Goal: Transaction & Acquisition: Purchase product/service

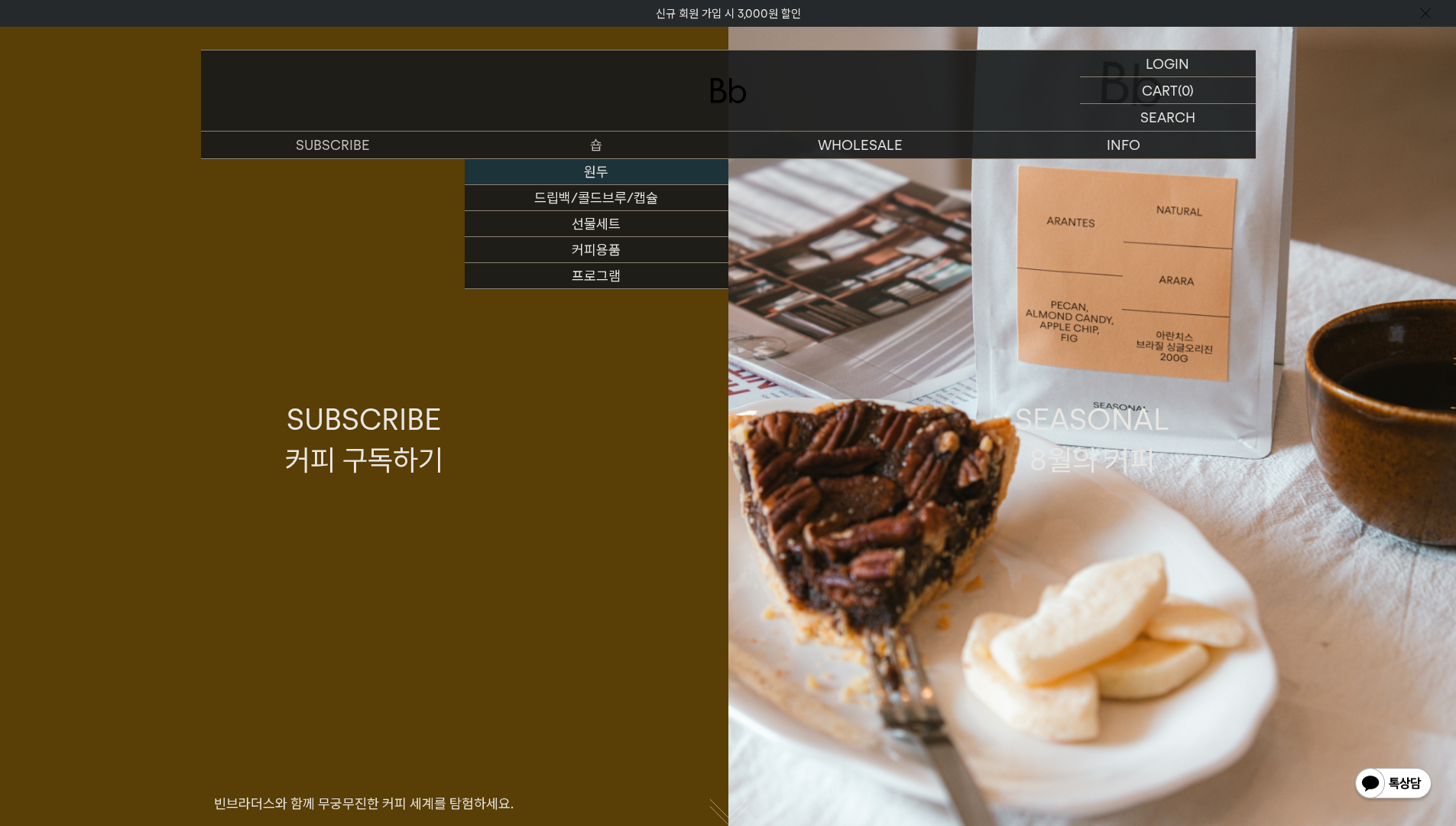
click at [547, 176] on link "원두" at bounding box center [596, 172] width 263 height 26
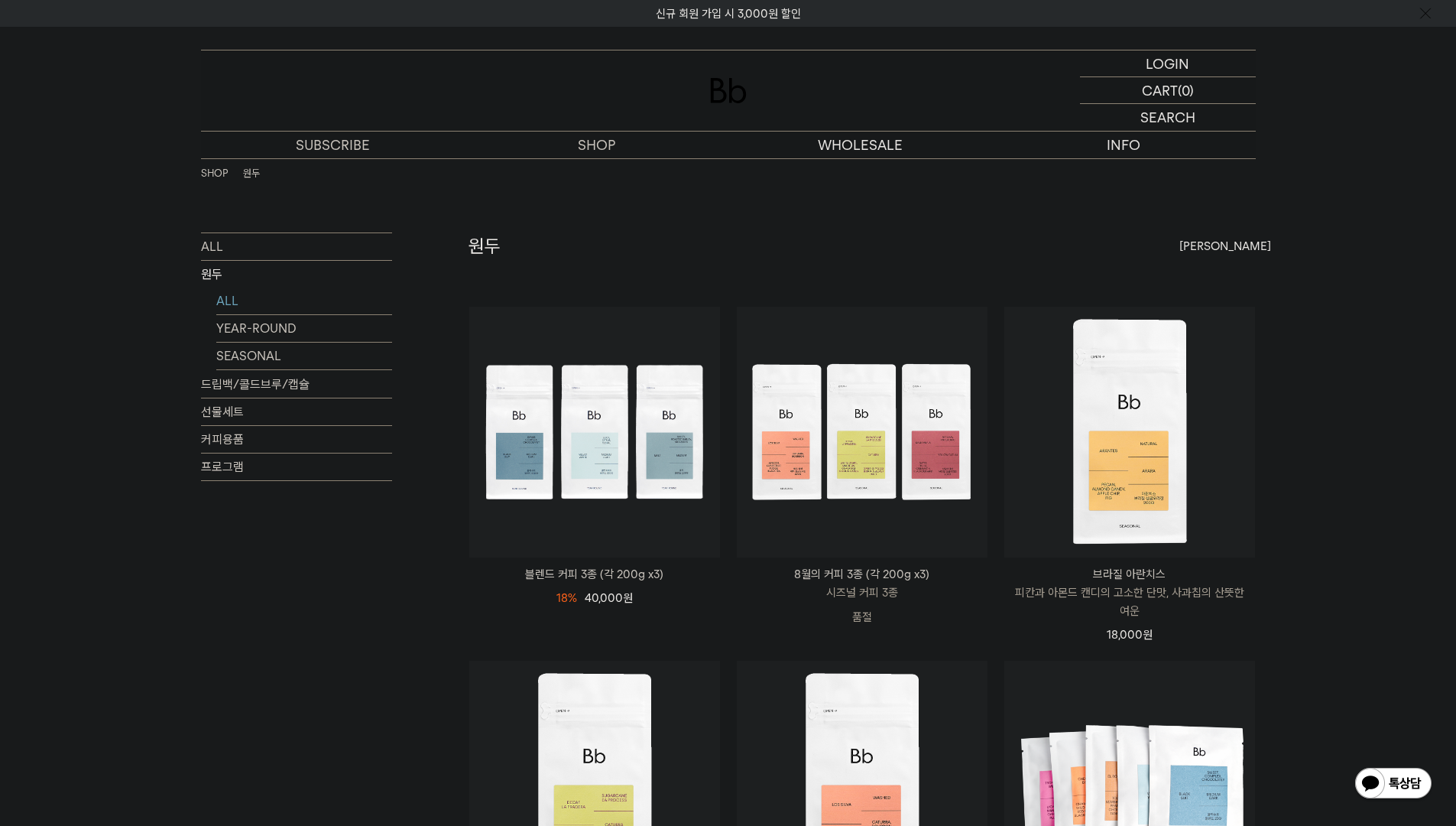
click at [255, 370] on li "SEASONAL" at bounding box center [304, 356] width 176 height 28
click at [256, 354] on link "SEASONAL" at bounding box center [304, 356] width 176 height 27
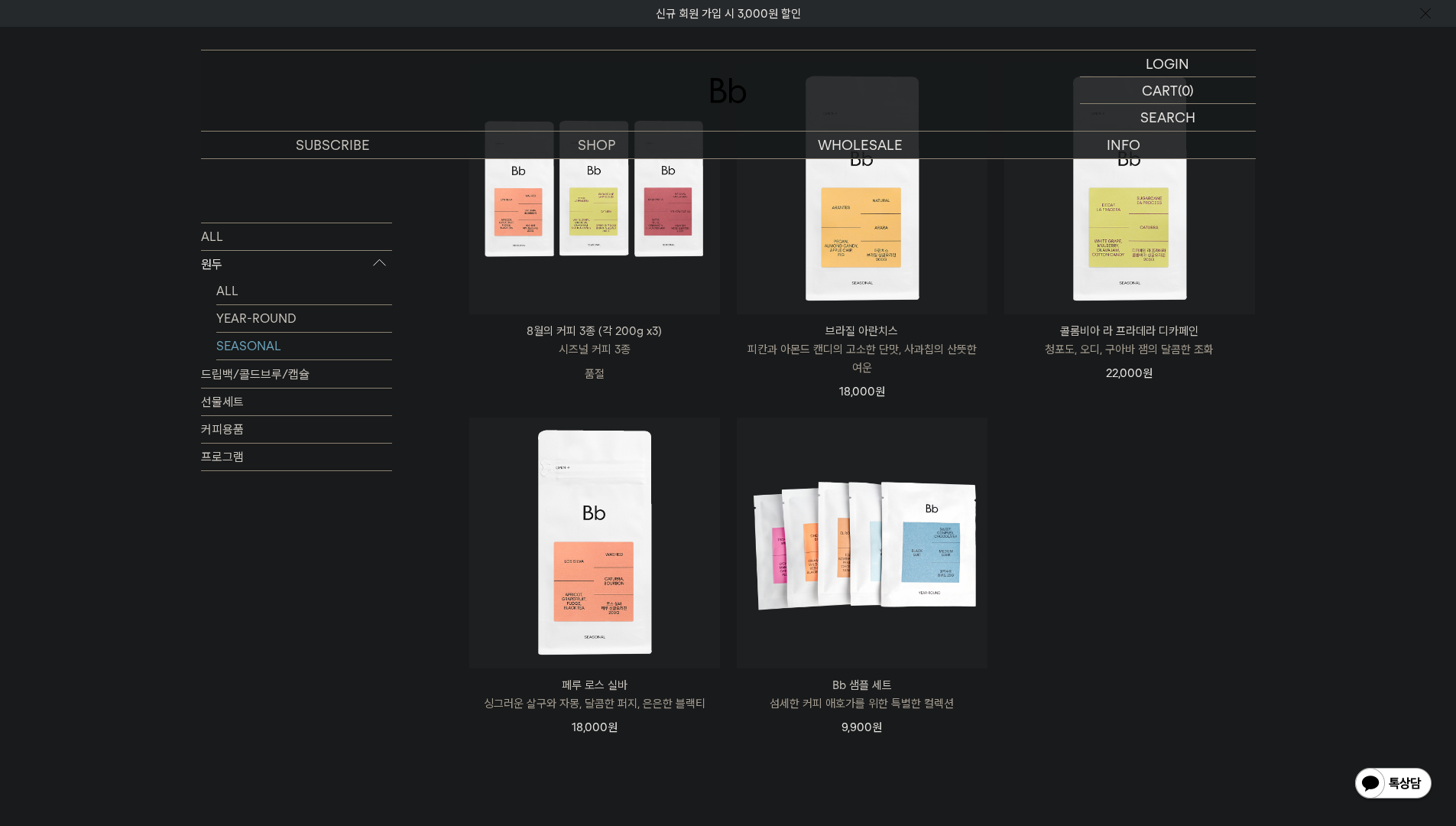
scroll to position [254, 0]
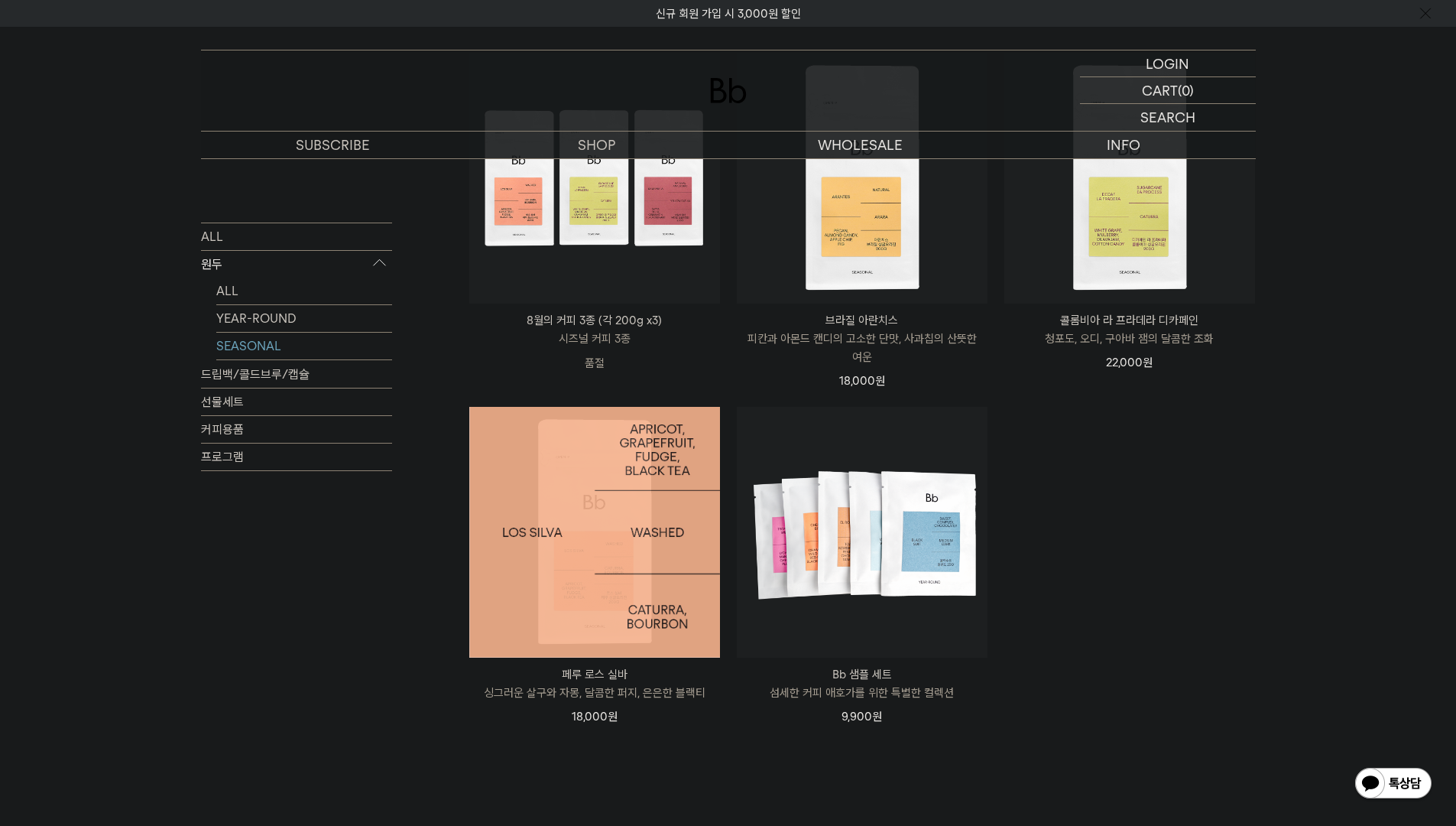
click at [598, 449] on img at bounding box center [595, 532] width 251 height 251
